Goal: Task Accomplishment & Management: Manage account settings

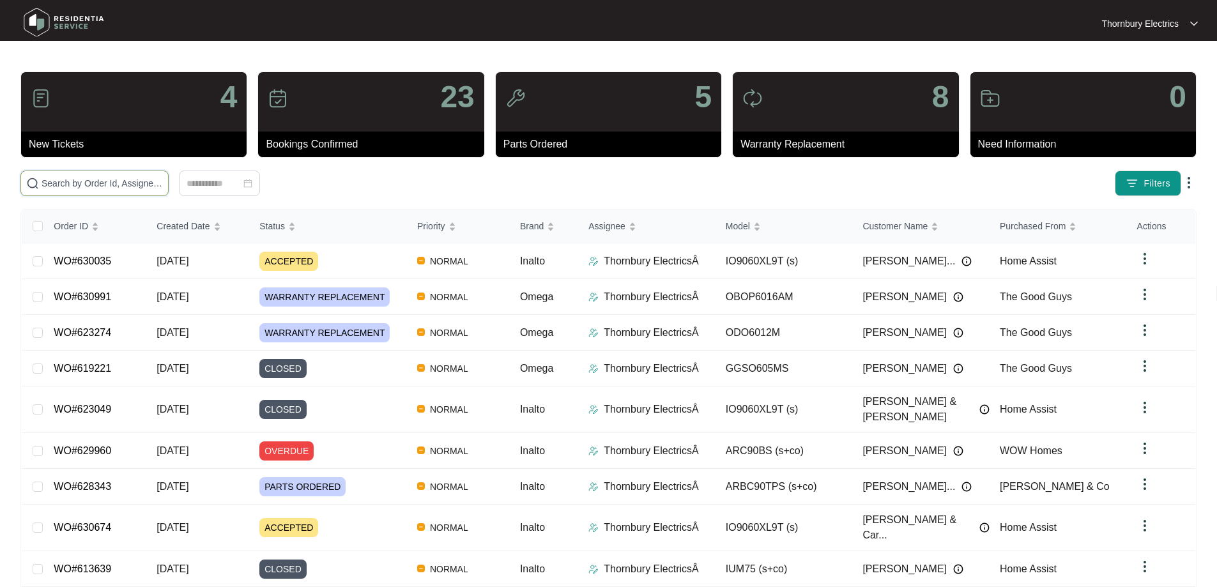
click at [163, 182] on input "text" at bounding box center [102, 183] width 121 height 14
type input "628976"
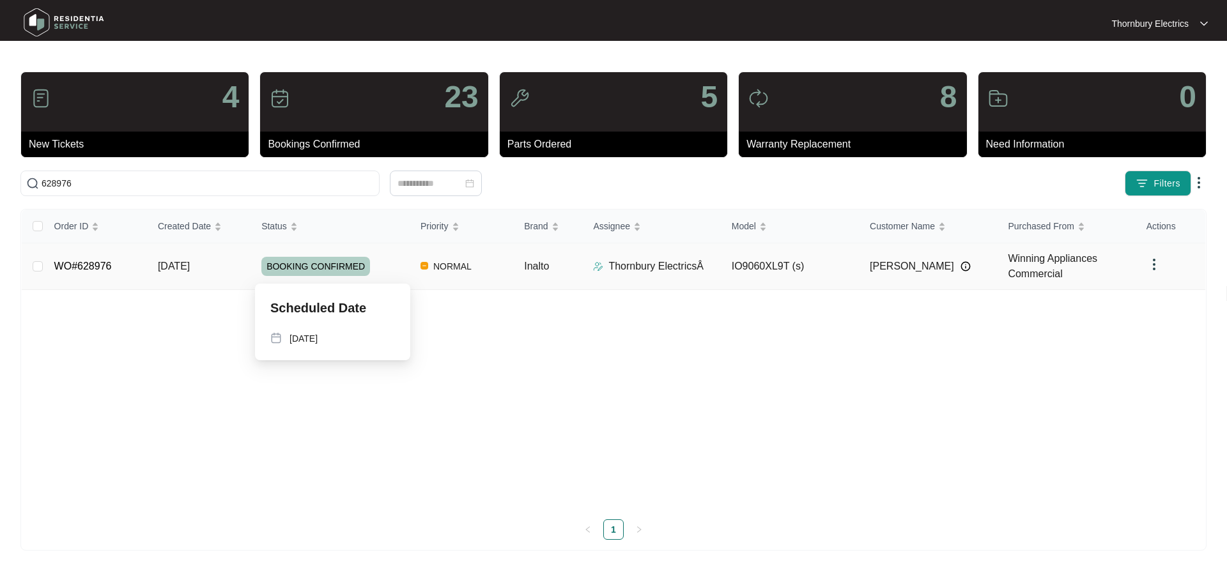
click at [390, 272] on div "BOOKING CONFIRMED" at bounding box center [335, 266] width 149 height 19
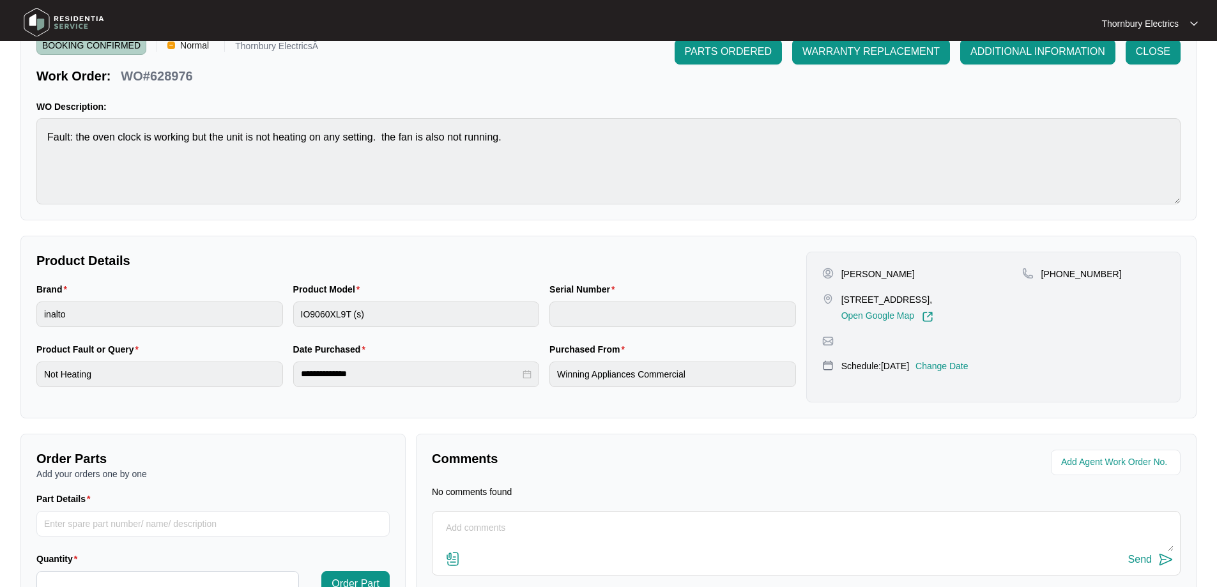
scroll to position [141, 0]
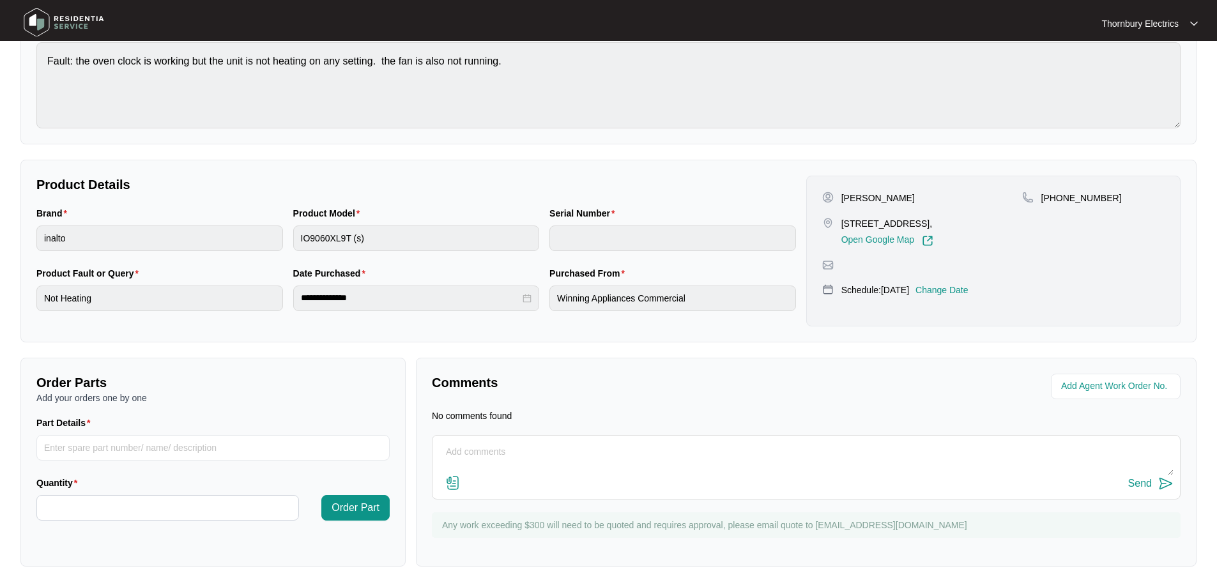
click at [536, 449] on textarea at bounding box center [806, 458] width 735 height 33
paste textarea "Called out to inalto undermount with no functions working. Inspected and found …"
type textarea "[DATE] Called out to inalto undermount with no functions working. Inspected and…"
click at [1148, 484] on div "Send" at bounding box center [1141, 484] width 24 height 12
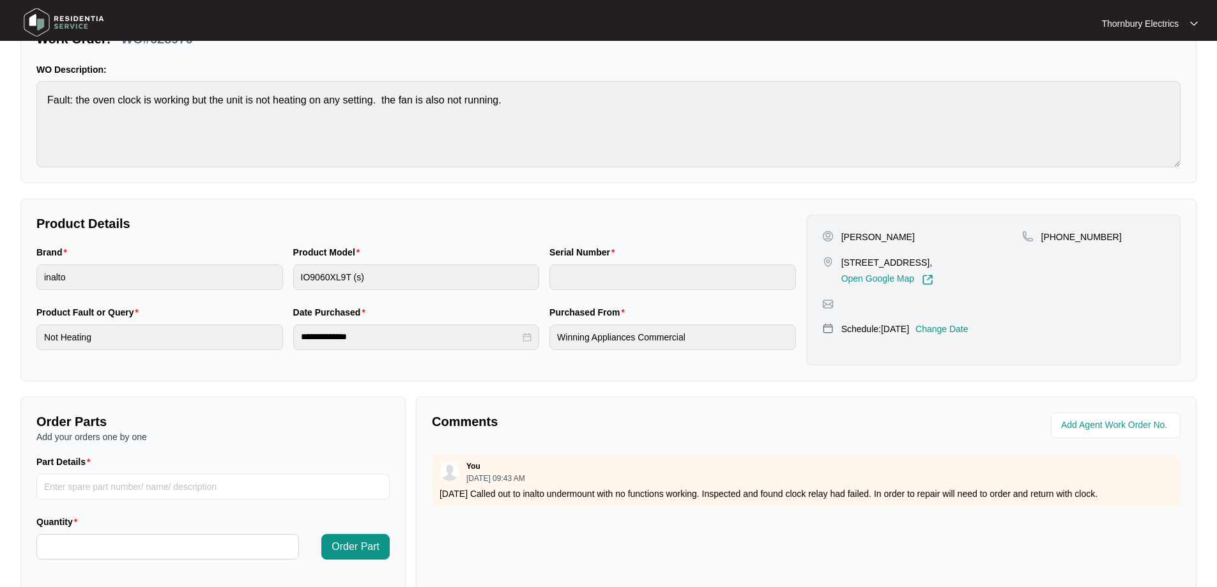
scroll to position [69, 0]
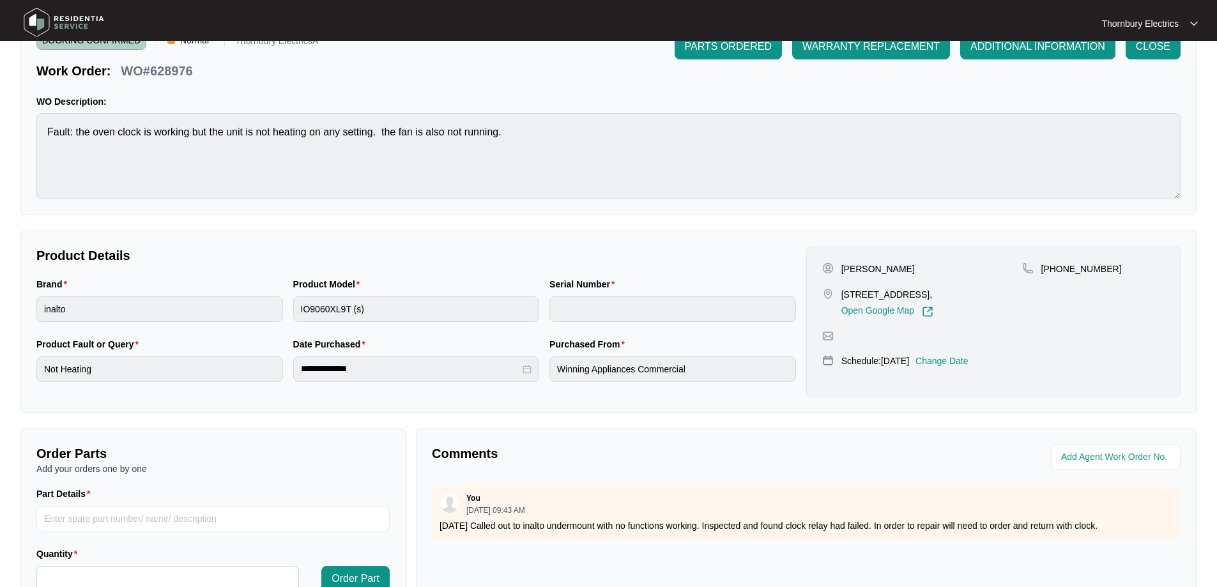
click at [287, 305] on div "Brand inalto Product Model IO9060XL9T (s) Serial Number" at bounding box center [416, 307] width 770 height 60
drag, startPoint x: 330, startPoint y: 311, endPoint x: 435, endPoint y: 246, distance: 123.1
click at [435, 247] on p "Product Details" at bounding box center [416, 256] width 760 height 18
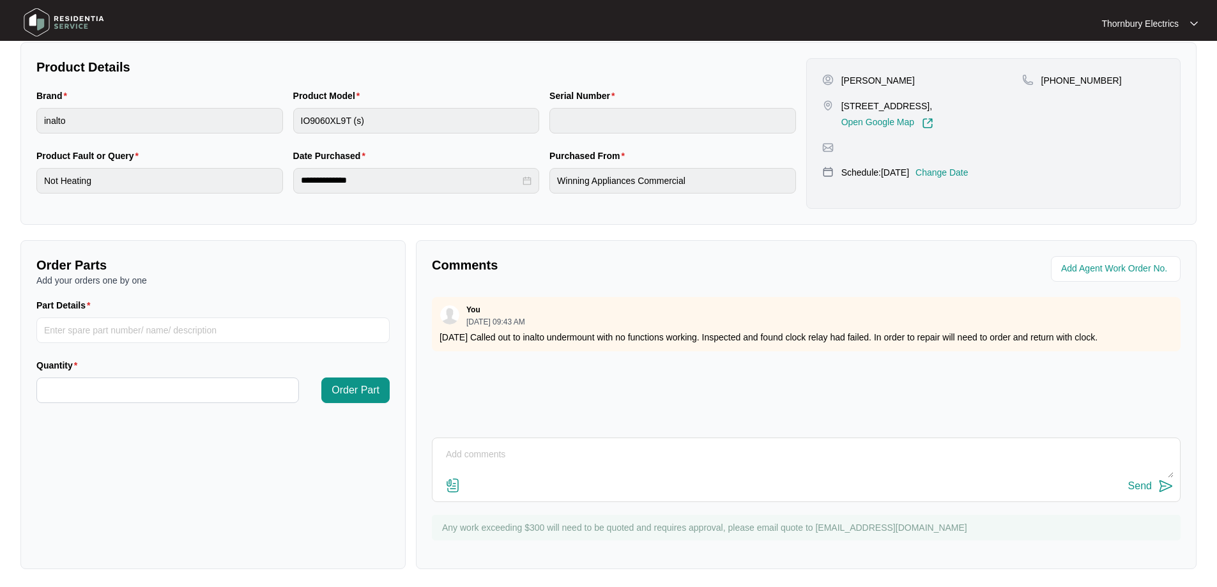
scroll to position [261, 0]
click at [78, 331] on input "Part Details" at bounding box center [212, 328] width 353 height 26
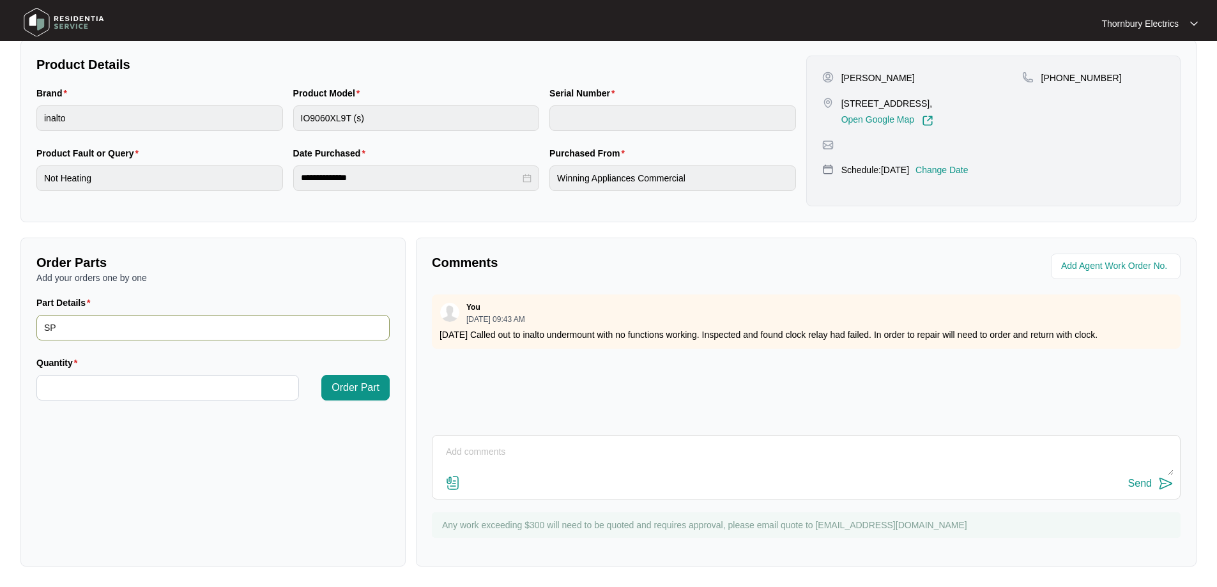
click at [103, 332] on input "SP" at bounding box center [212, 328] width 353 height 26
drag, startPoint x: 22, startPoint y: 324, endPoint x: 6, endPoint y: 329, distance: 16.2
click at [0, 326] on main "**********" at bounding box center [608, 163] width 1217 height 847
paste input "12982"
type input "SP12982 Clock"
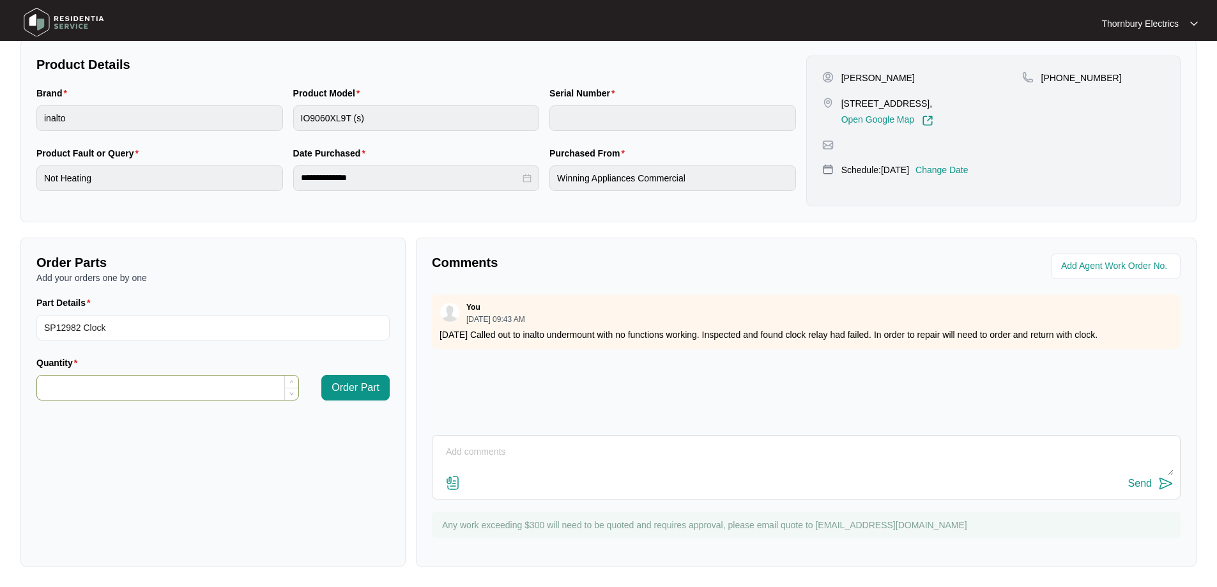
click at [123, 387] on input "Quantity" at bounding box center [167, 388] width 261 height 24
type input "*"
click at [352, 385] on span "Order Part" at bounding box center [356, 387] width 48 height 15
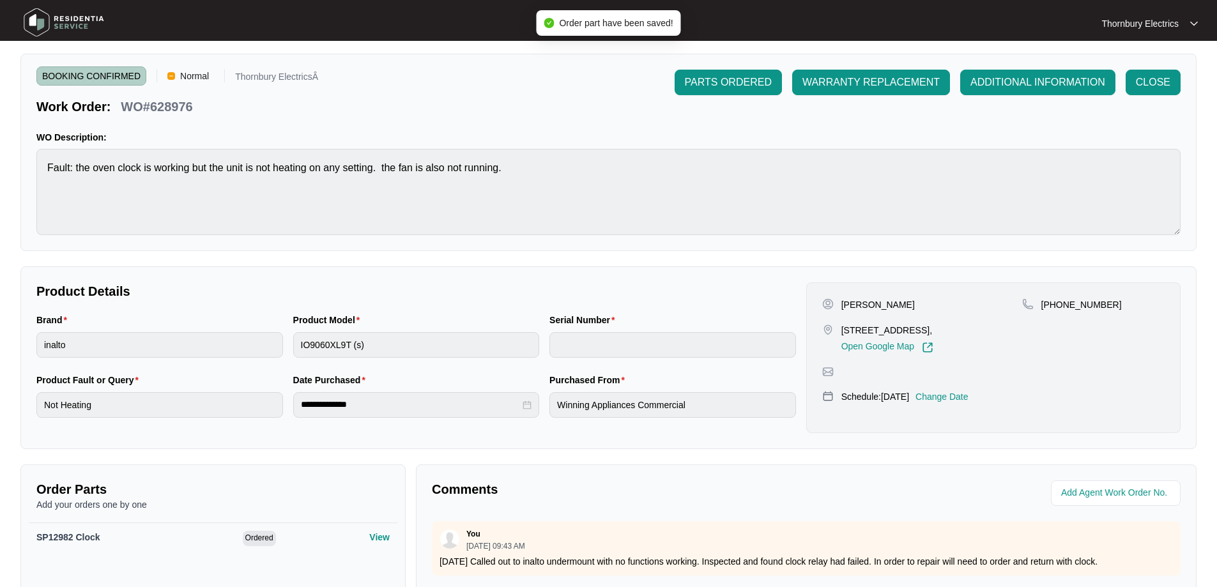
scroll to position [0, 0]
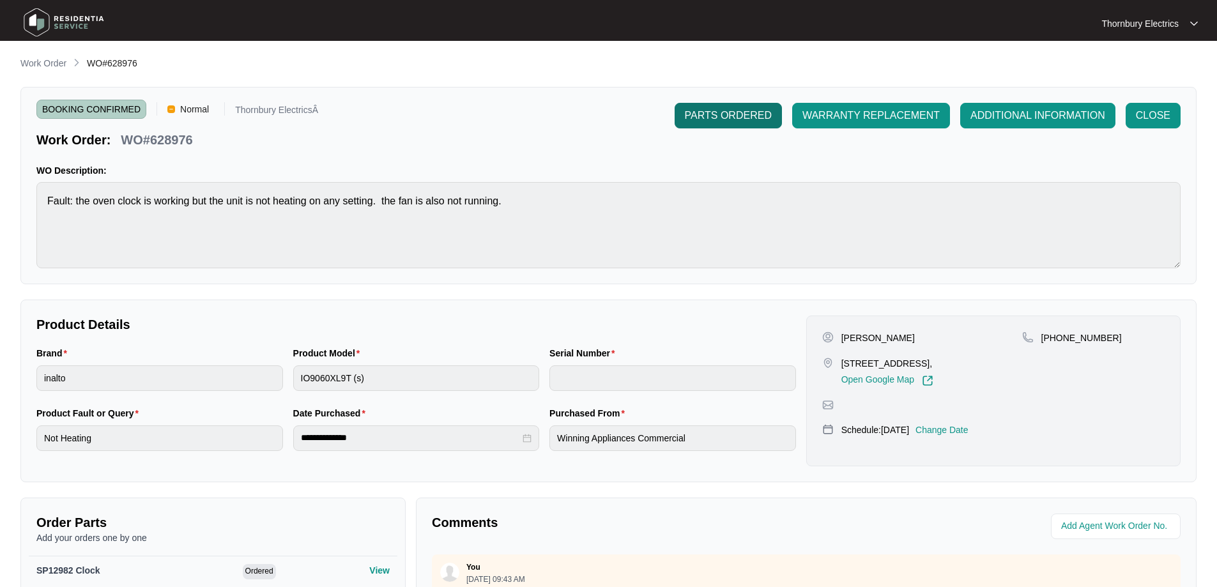
click at [723, 114] on span "PARTS ORDERED" at bounding box center [728, 115] width 87 height 15
click at [48, 63] on p "Work Order" at bounding box center [43, 63] width 46 height 13
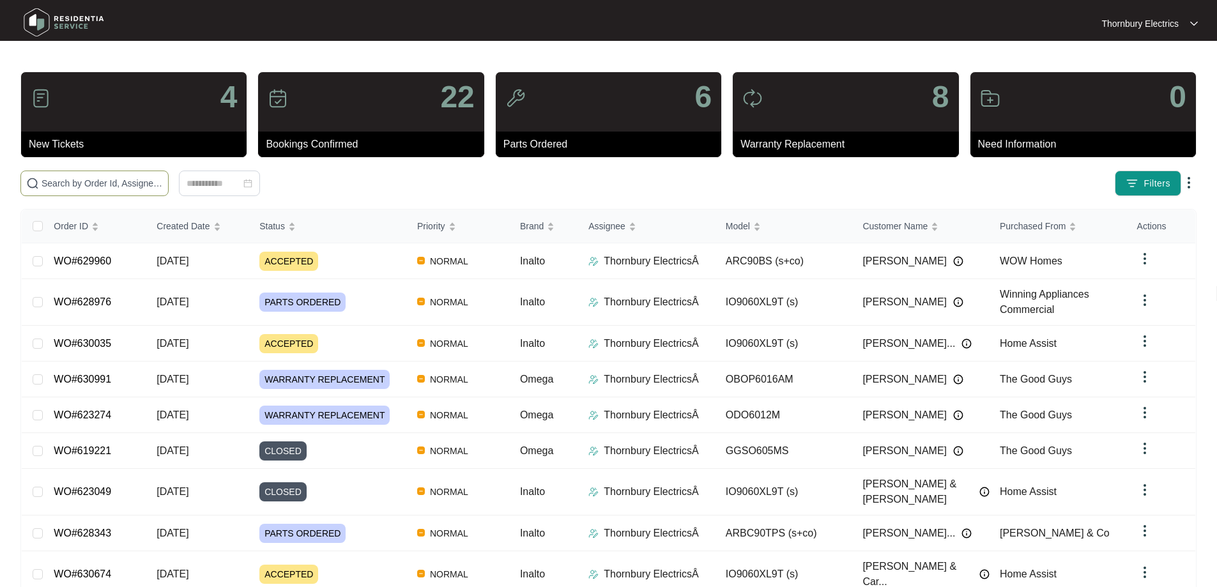
click at [163, 187] on input "text" at bounding box center [102, 183] width 121 height 14
type input "608475"
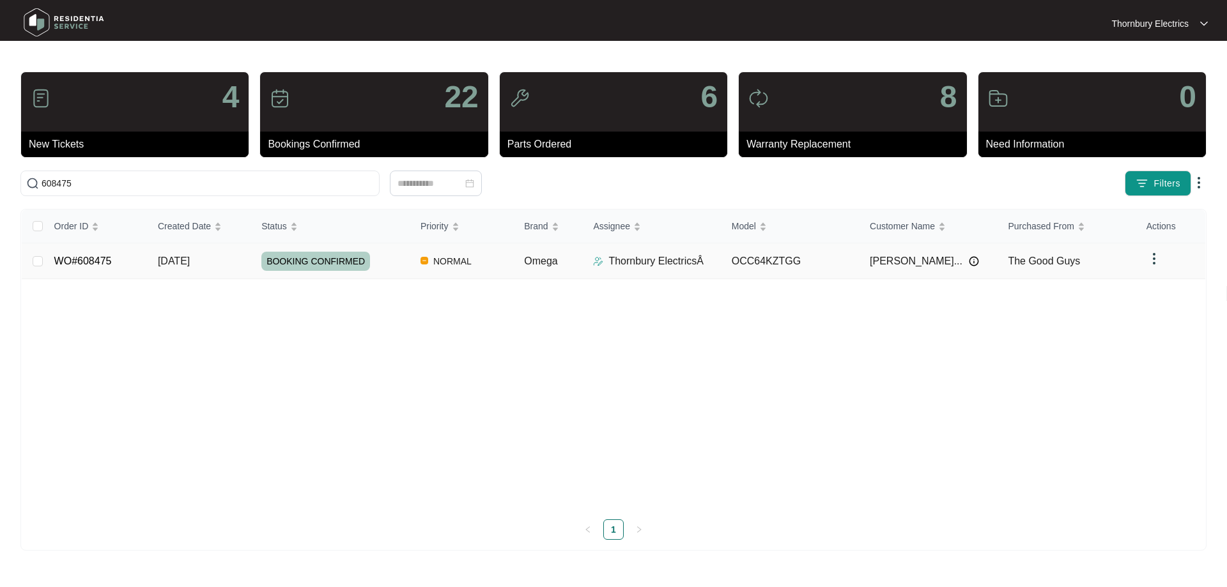
click at [379, 271] on td "BOOKING CONFIRMED" at bounding box center [330, 261] width 159 height 36
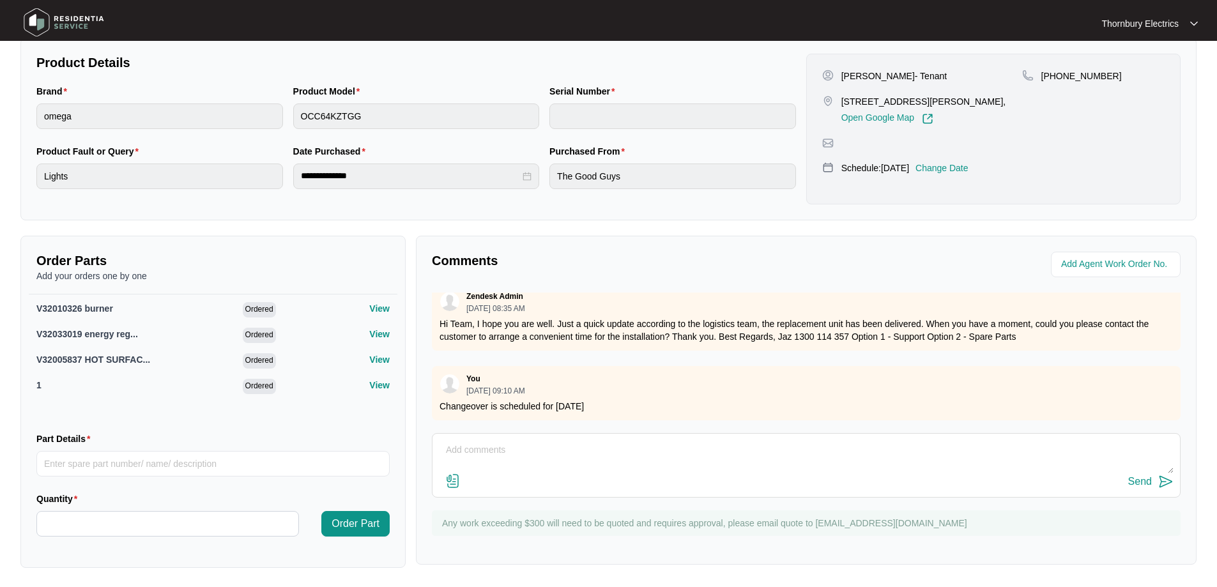
scroll to position [263, 0]
click at [481, 452] on textarea at bounding box center [806, 455] width 735 height 33
paste textarea "Installed changeover omega ceramic cooktop Tested and all elements heating and …"
click at [444, 446] on textarea "Installed changeover omega ceramic cooktop Tested and all elements heating and …" at bounding box center [806, 455] width 735 height 33
type textarea "[DATE] Installed changeover omega ceramic cooktop Tested and all elements heati…"
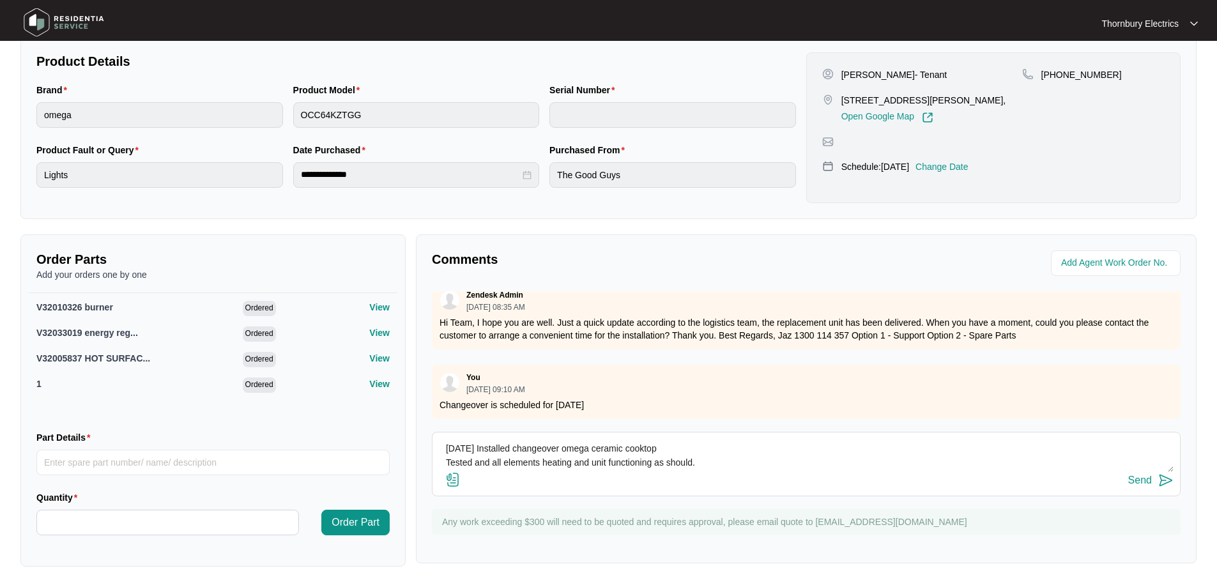
click at [1143, 482] on div "Send" at bounding box center [1141, 481] width 24 height 12
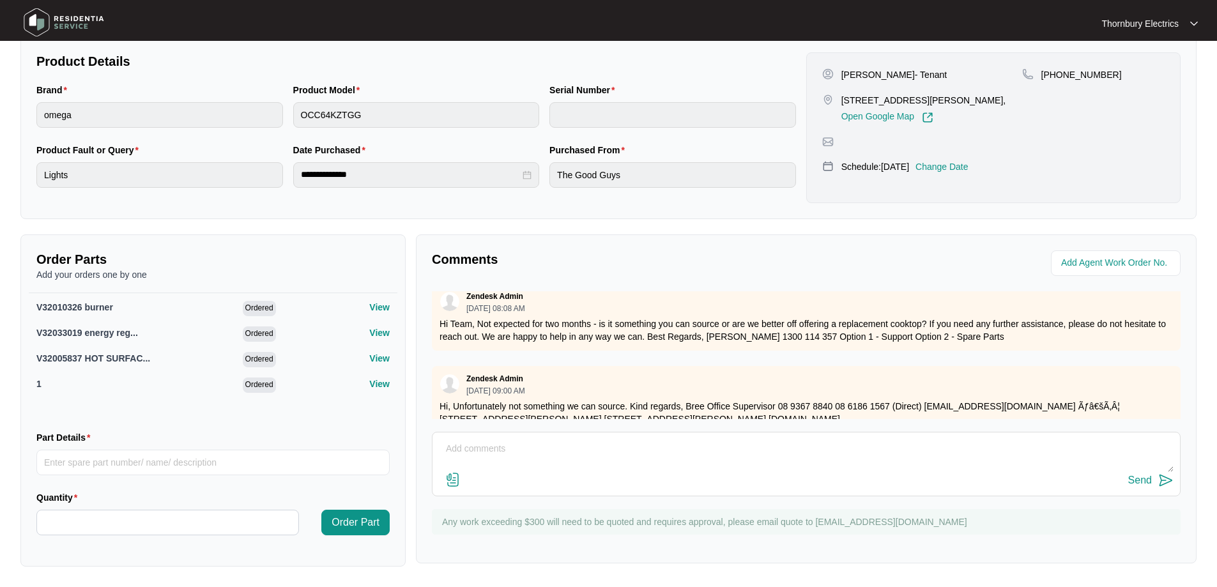
scroll to position [0, 0]
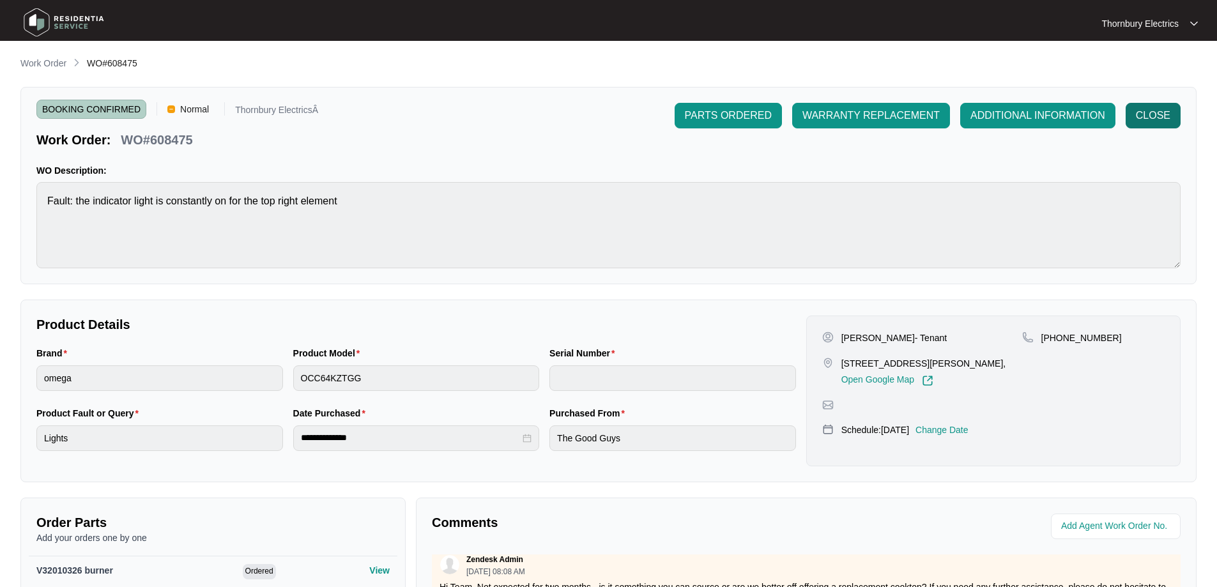
click at [1159, 119] on span "CLOSE" at bounding box center [1153, 115] width 35 height 15
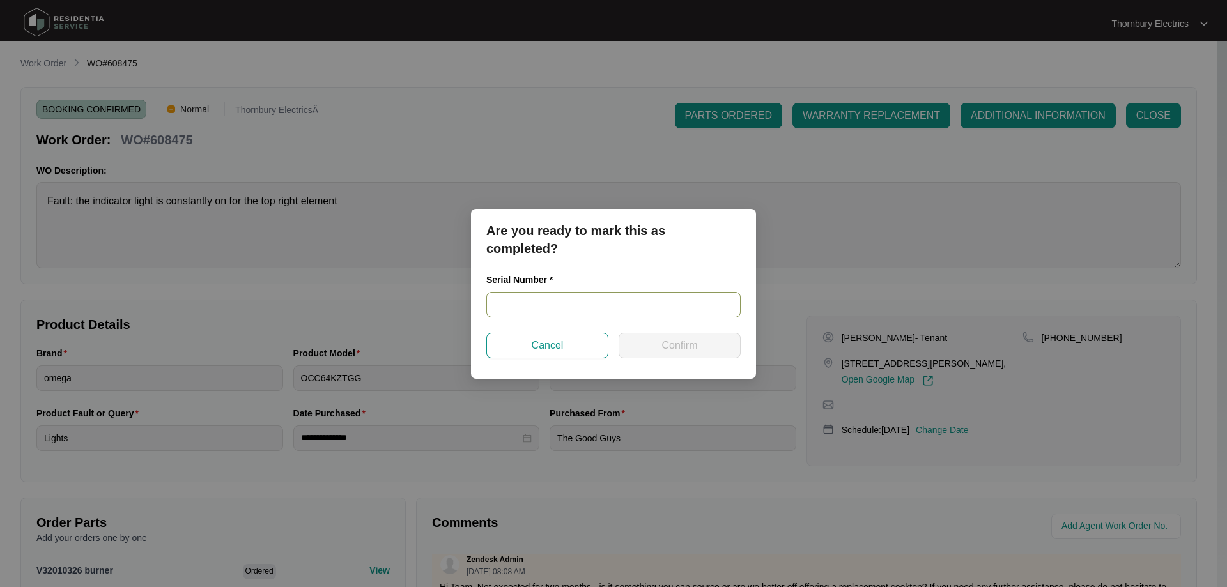
click at [662, 304] on input "text" at bounding box center [613, 305] width 254 height 26
paste input "462024220300313"
type input "462024220300313"
click at [697, 348] on span "Confirm" at bounding box center [679, 345] width 36 height 15
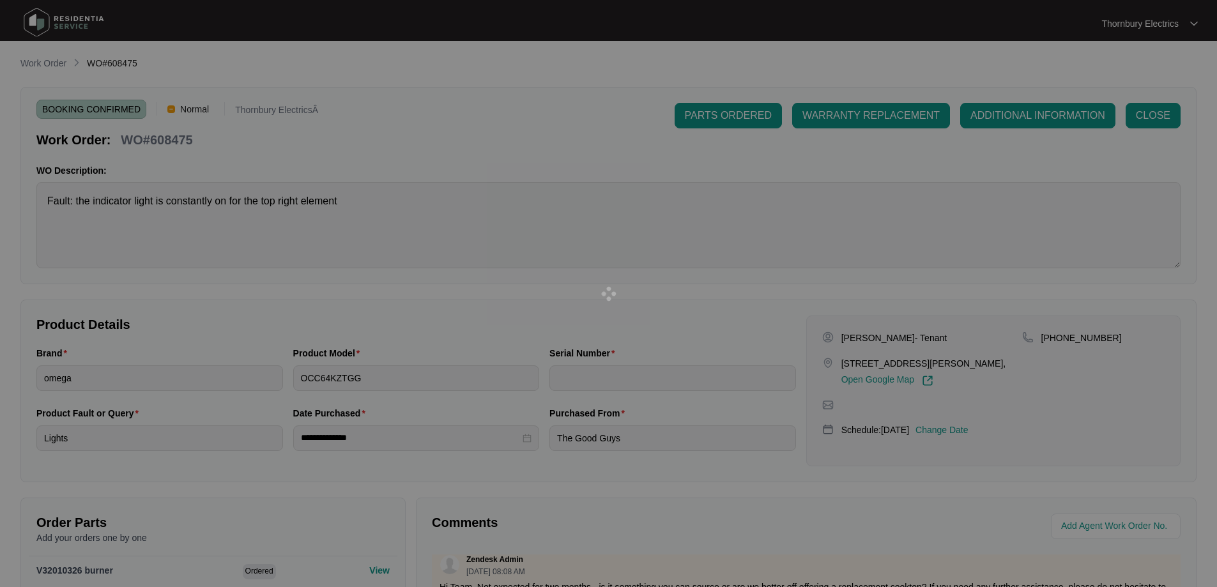
type input "462024220300313"
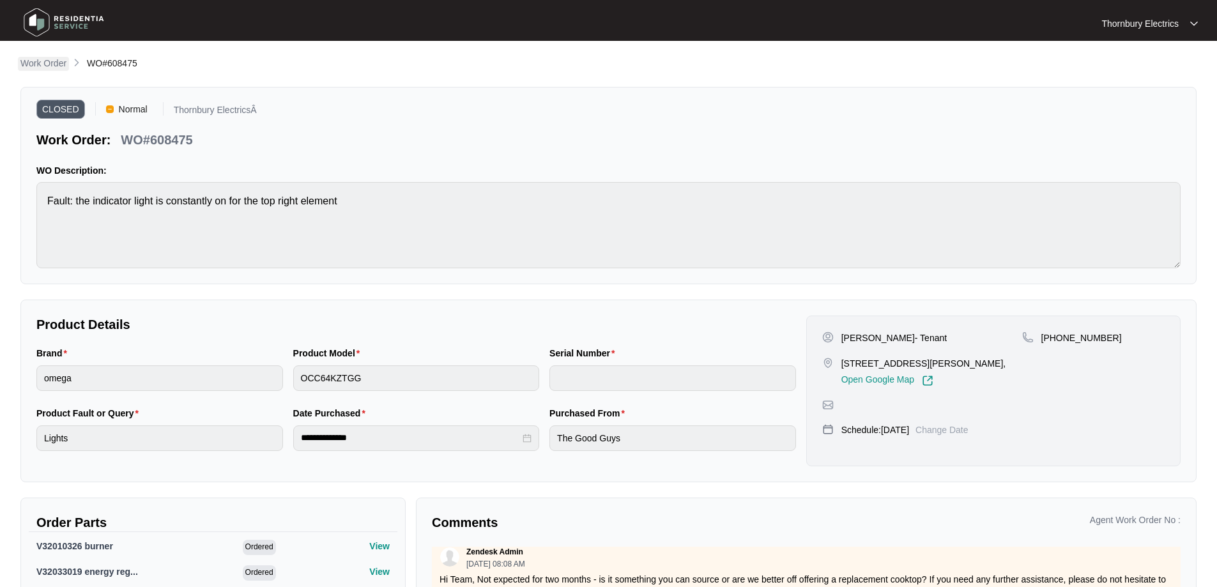
click at [50, 61] on p "Work Order" at bounding box center [43, 63] width 46 height 13
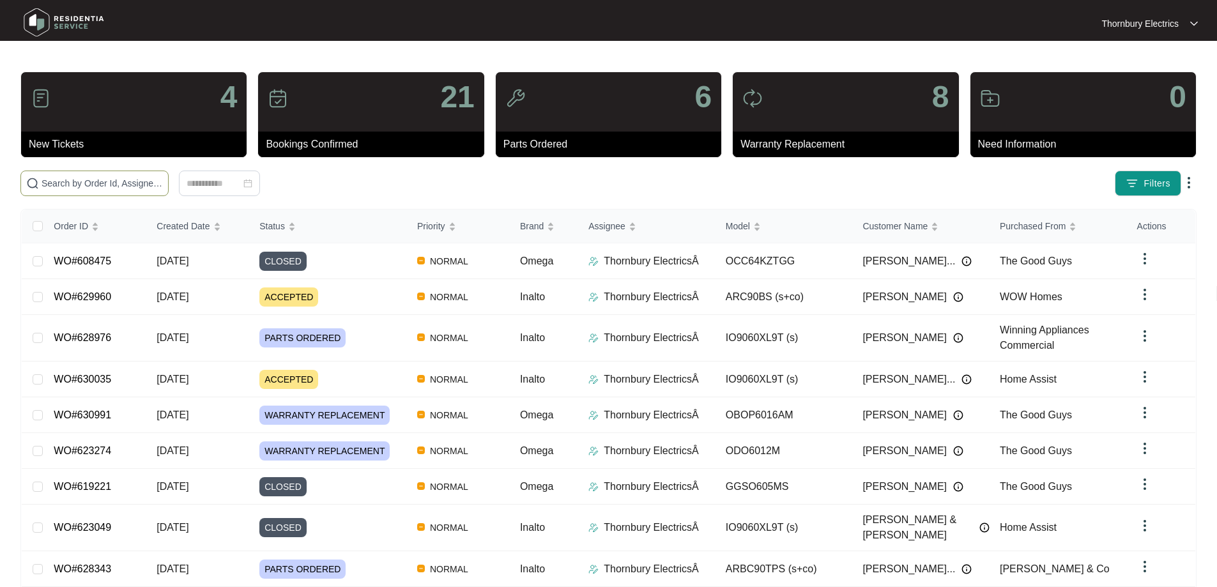
click at [143, 182] on input "text" at bounding box center [102, 183] width 121 height 14
type input "629960"
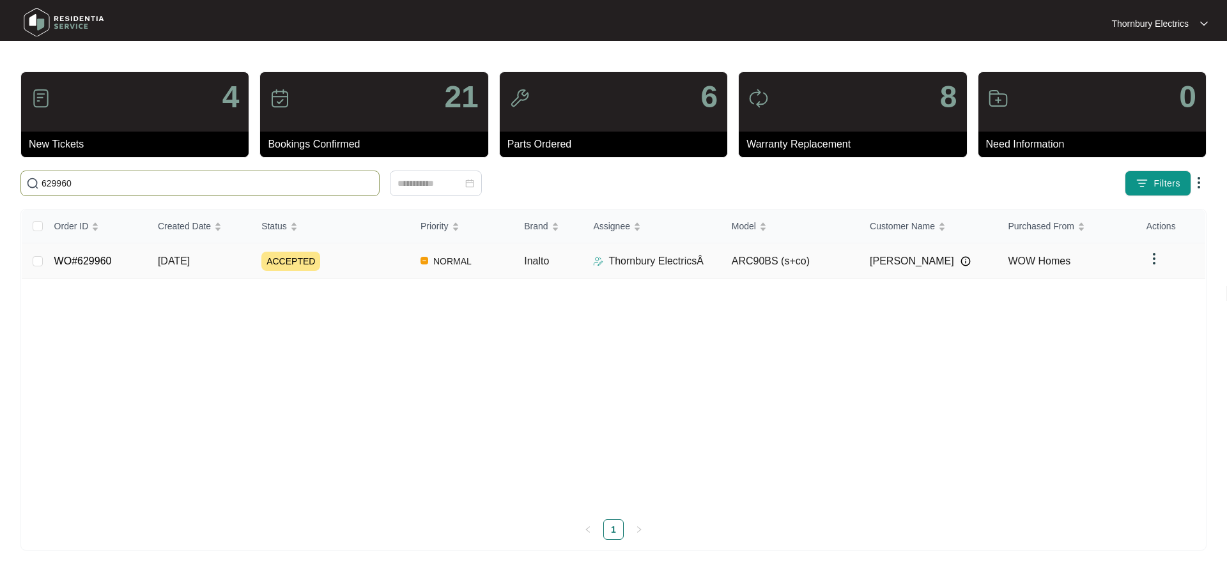
click at [376, 263] on div "ACCEPTED" at bounding box center [335, 261] width 149 height 19
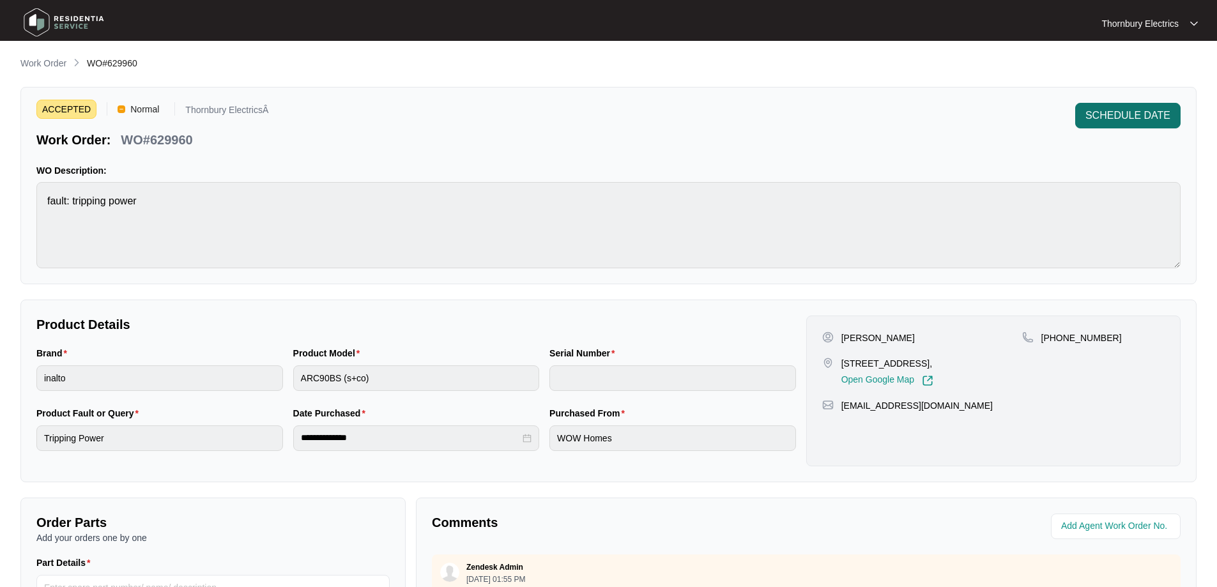
click at [1129, 114] on span "SCHEDULE DATE" at bounding box center [1128, 115] width 85 height 15
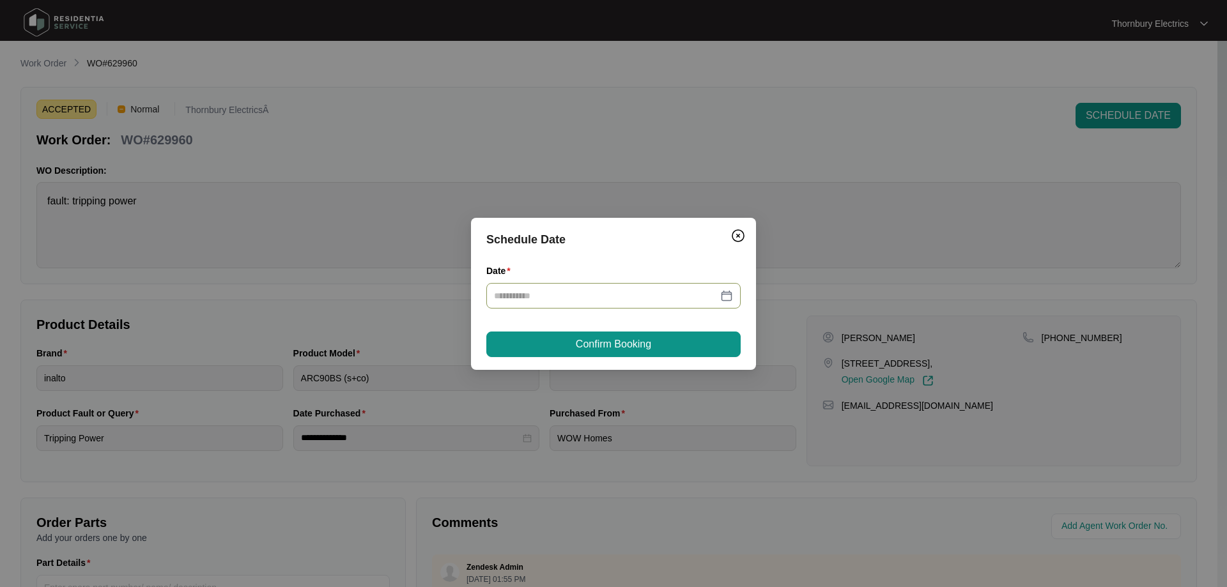
click at [732, 301] on div at bounding box center [613, 296] width 239 height 14
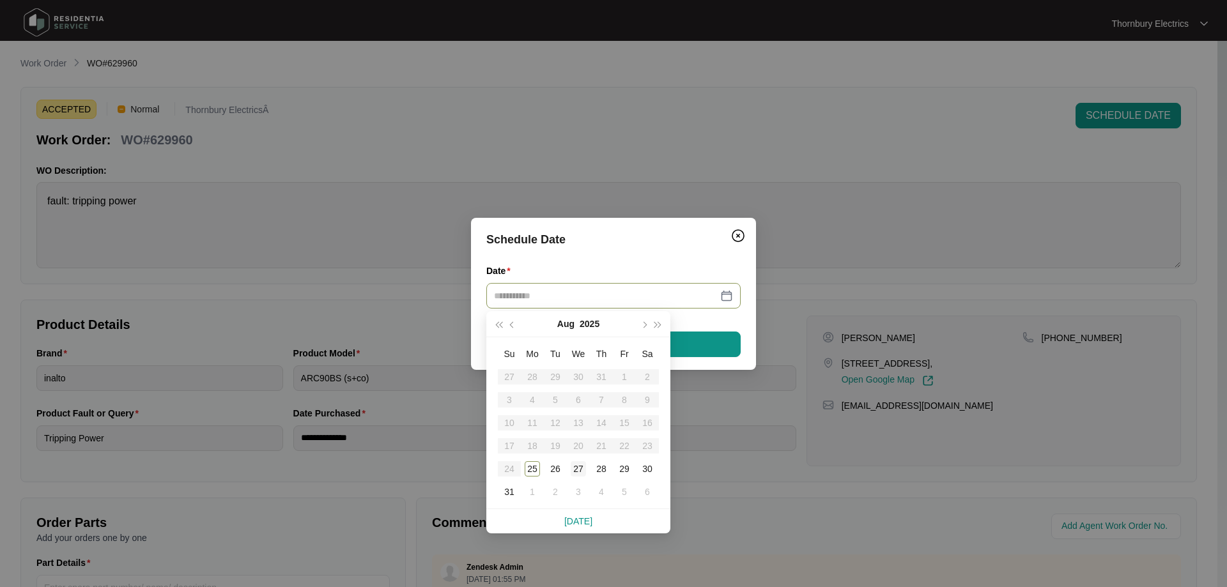
type input "**********"
click at [647, 328] on button "button" at bounding box center [644, 324] width 14 height 26
click at [553, 403] on div "9" at bounding box center [555, 399] width 15 height 15
type input "**********"
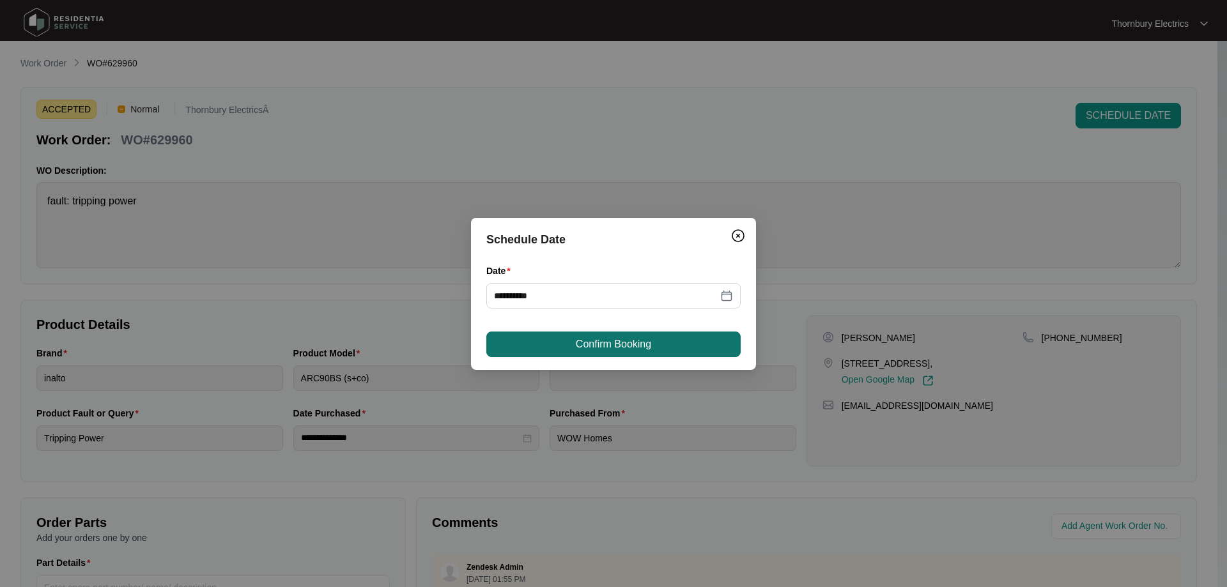
click at [648, 346] on span "Confirm Booking" at bounding box center [613, 344] width 75 height 15
